Goal: Information Seeking & Learning: Learn about a topic

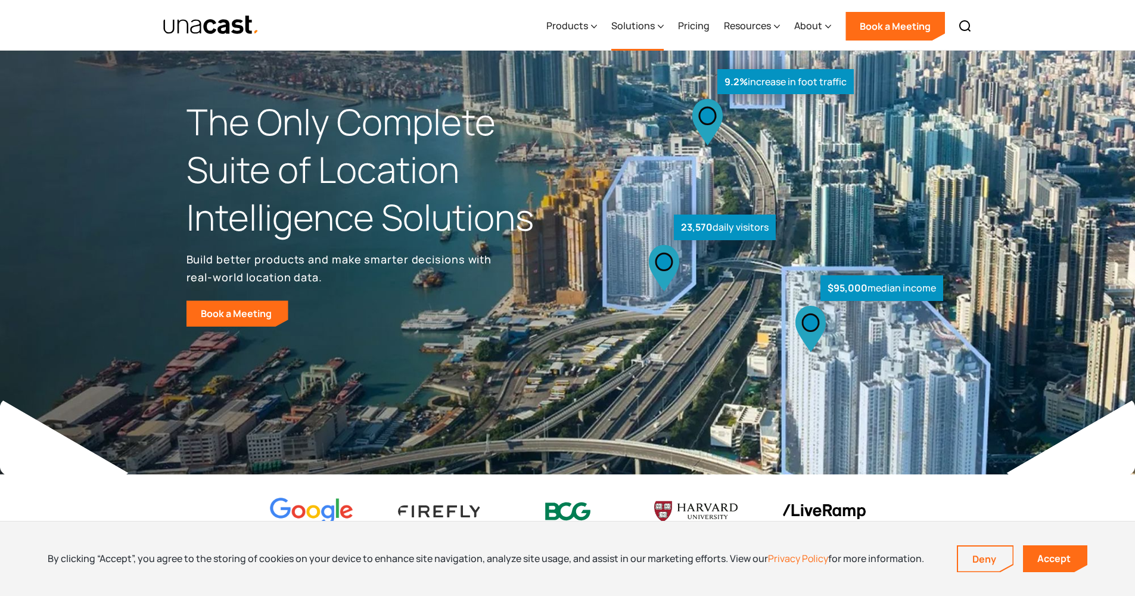
click at [631, 24] on div "Solutions" at bounding box center [632, 25] width 43 height 14
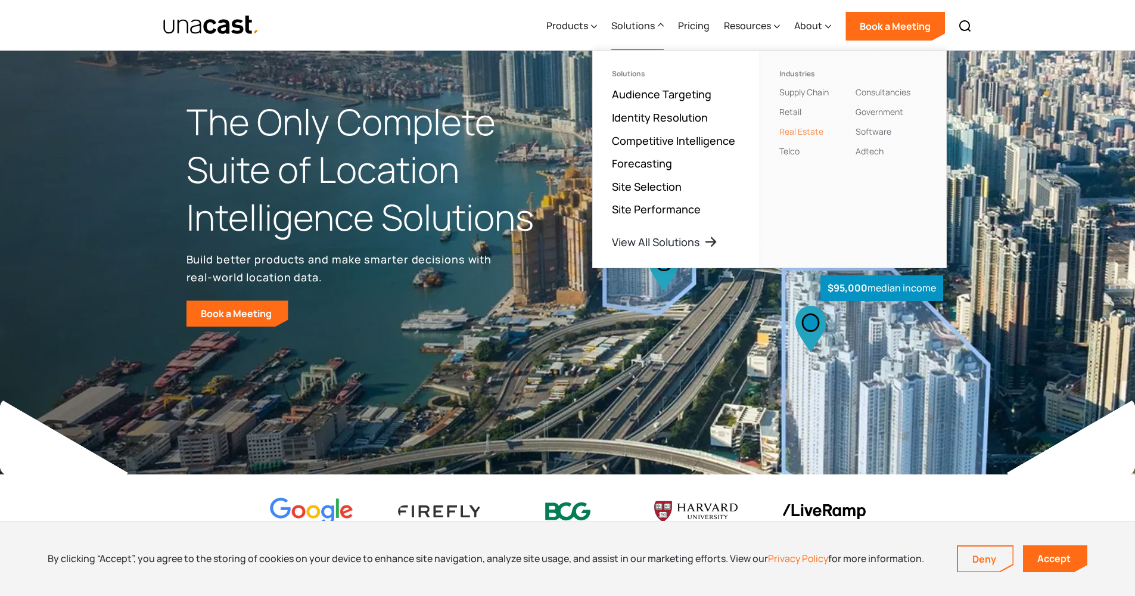
click at [813, 132] on link "Real Estate" at bounding box center [801, 131] width 44 height 11
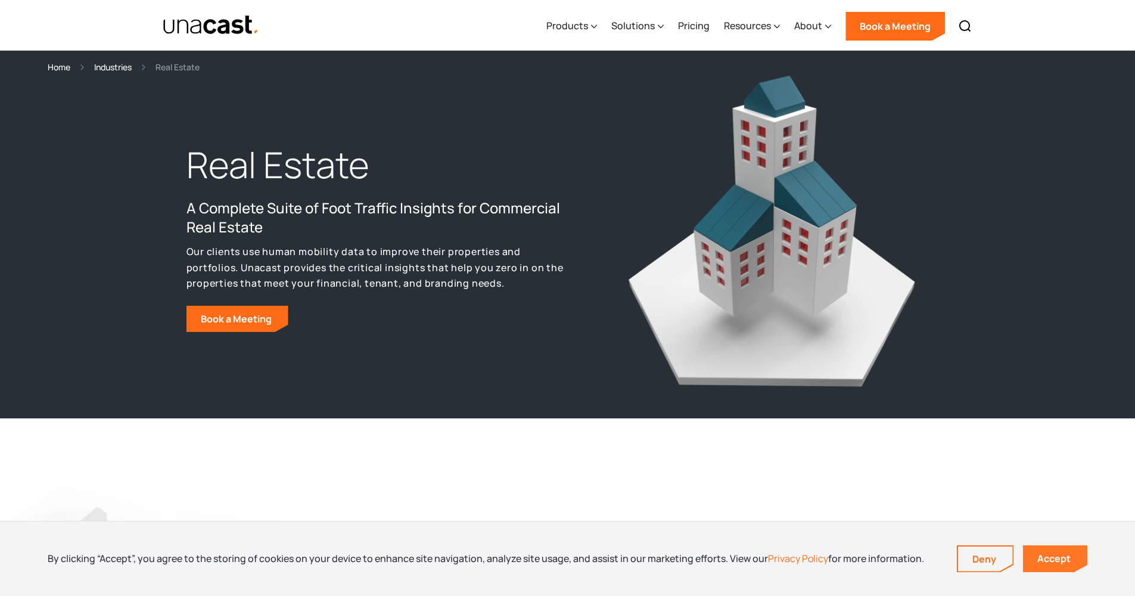
click at [1034, 555] on link "Accept" at bounding box center [1055, 558] width 64 height 27
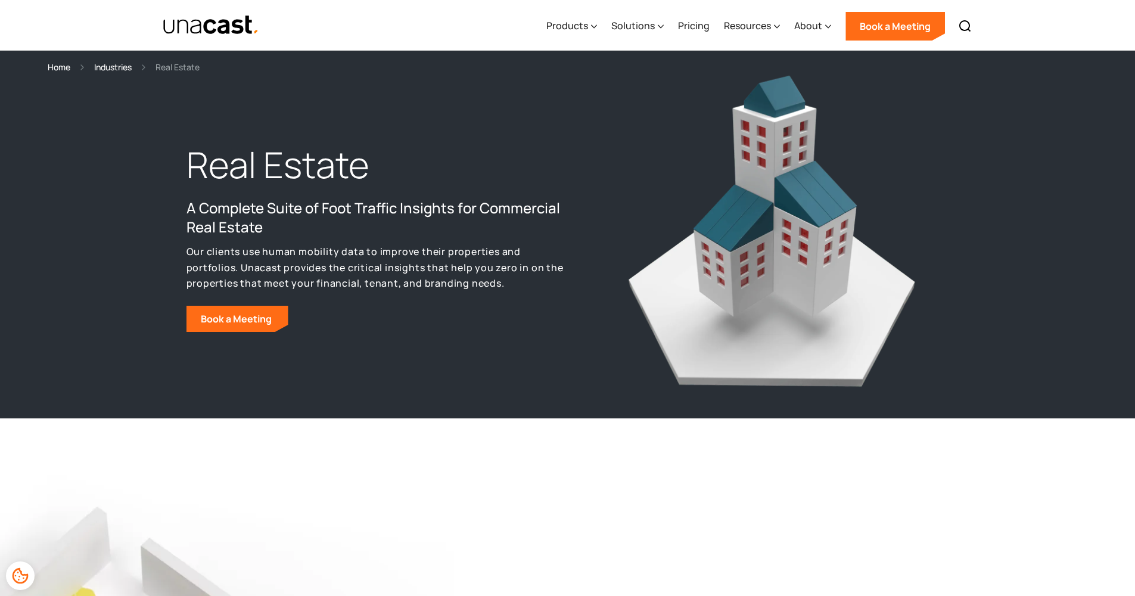
scroll to position [259, 0]
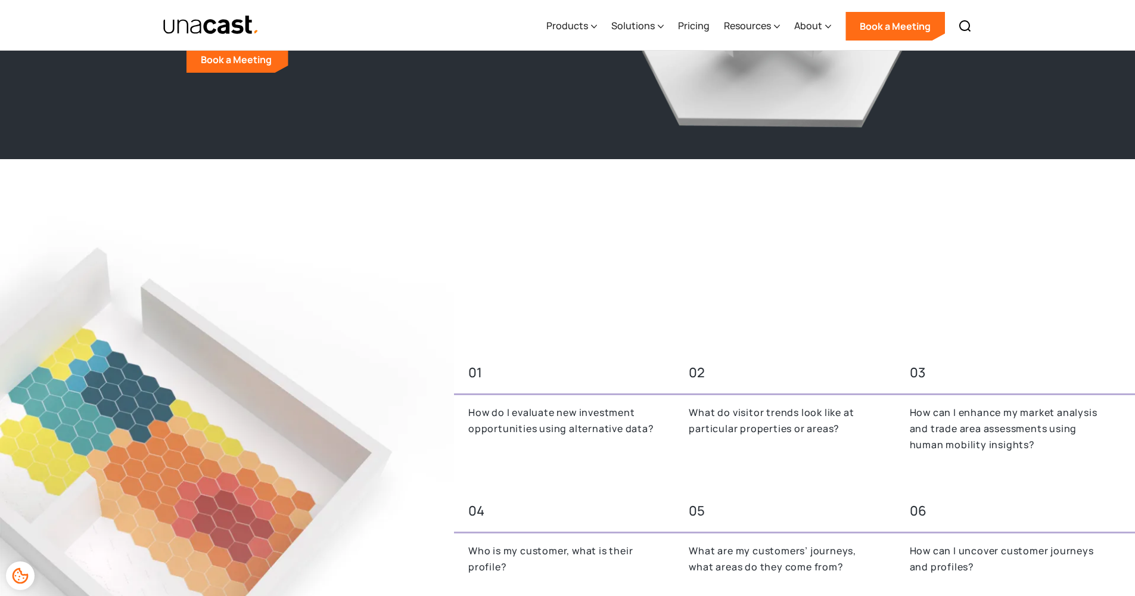
click at [553, 388] on div "01" at bounding box center [562, 373] width 216 height 32
drag, startPoint x: 570, startPoint y: 421, endPoint x: 601, endPoint y: 449, distance: 42.2
click at [601, 449] on div "How do I evaluate new investment opportunities using alternative data?" at bounding box center [562, 436] width 216 height 62
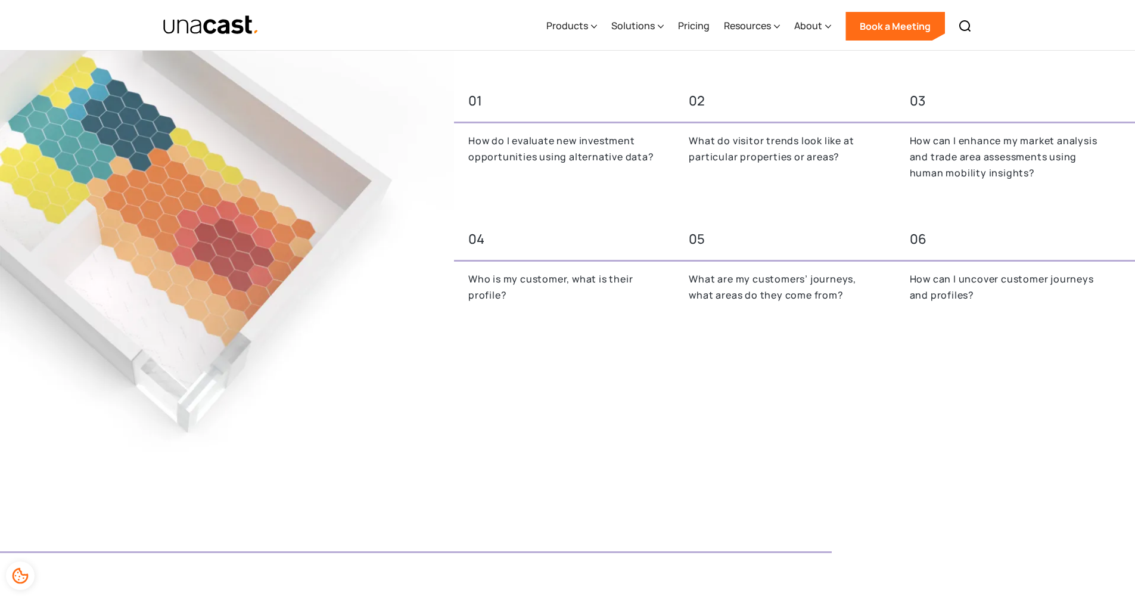
scroll to position [1124, 0]
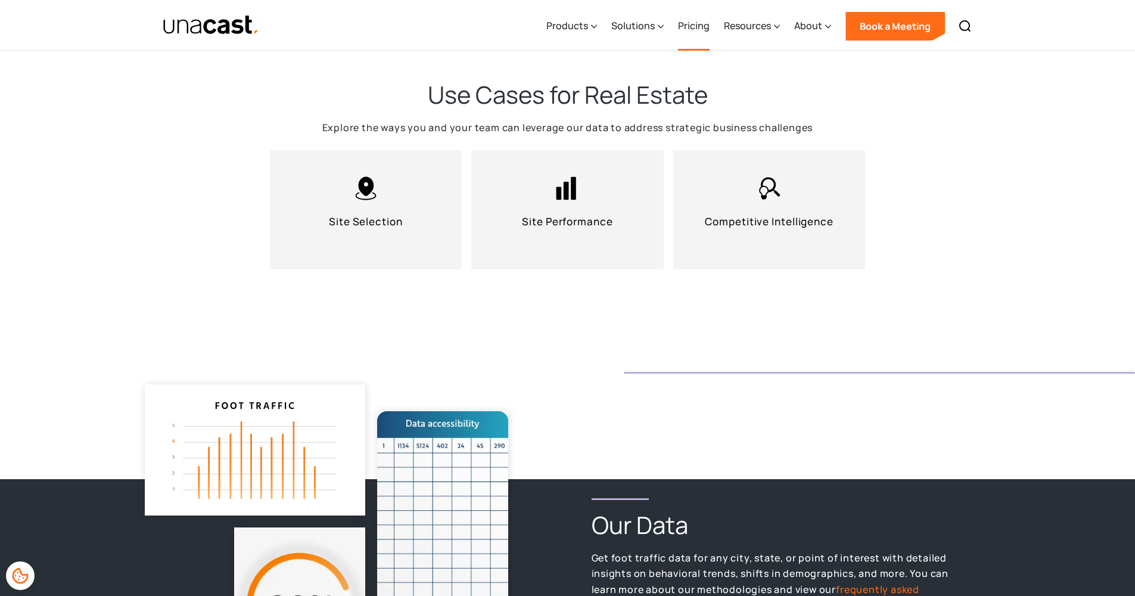
click at [693, 15] on link "Pricing" at bounding box center [694, 26] width 32 height 49
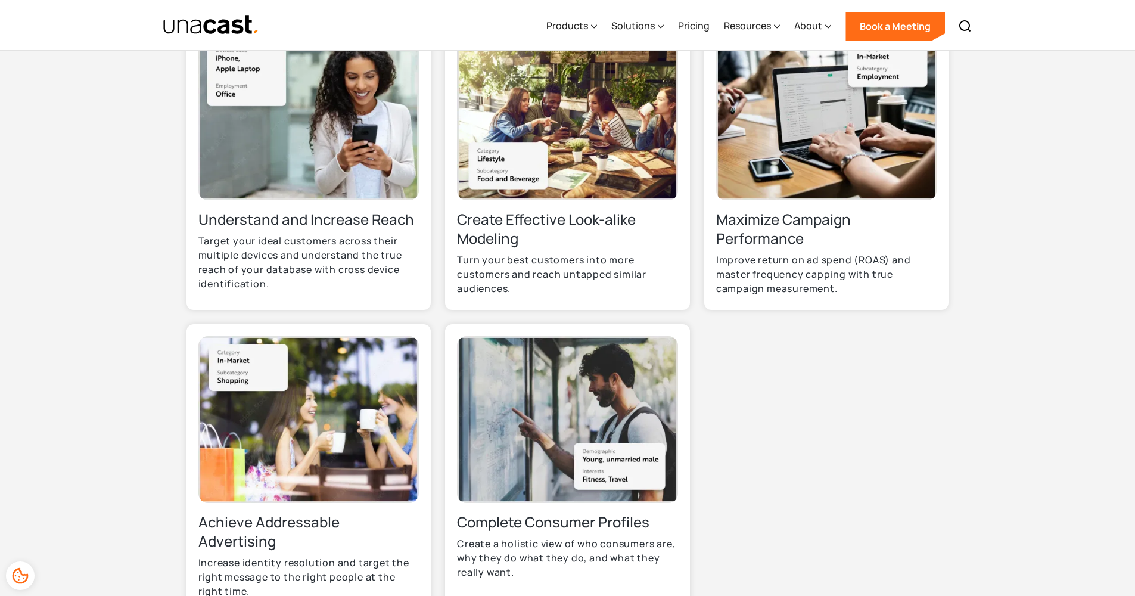
scroll to position [220, 0]
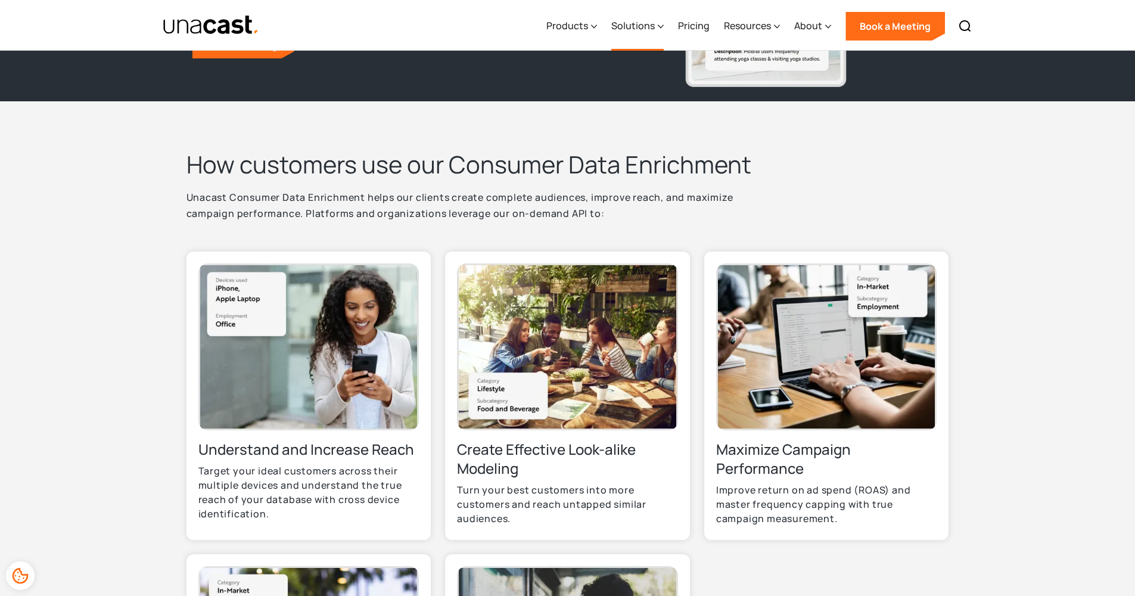
click at [659, 32] on icon at bounding box center [661, 26] width 6 height 13
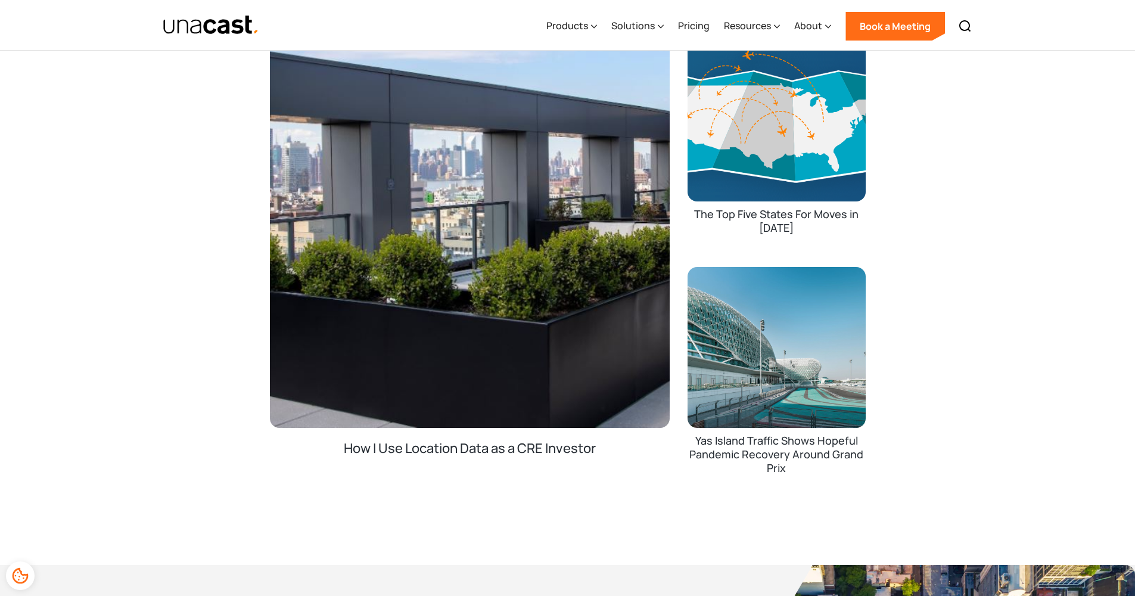
scroll to position [2405, 0]
